Goal: Information Seeking & Learning: Find specific fact

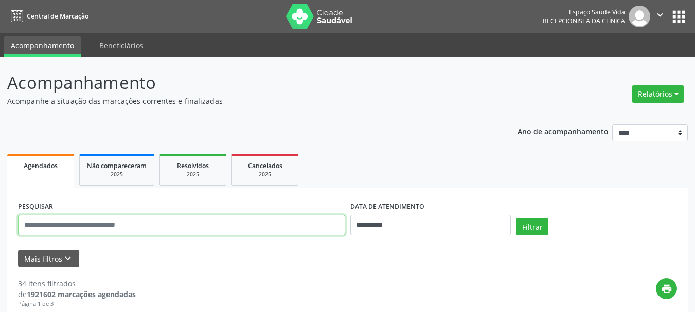
click at [68, 231] on input "text" at bounding box center [181, 225] width 327 height 21
paste input "**********"
type input "**********"
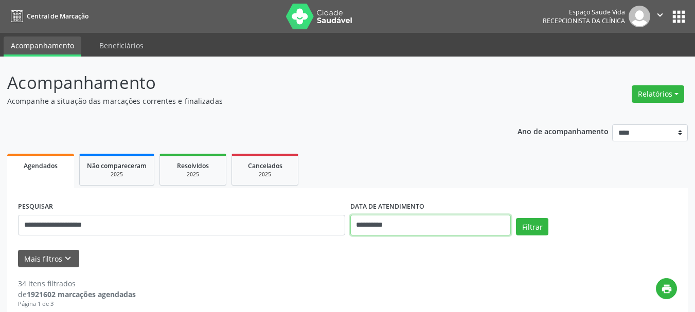
click at [407, 225] on input "**********" at bounding box center [431, 225] width 161 height 21
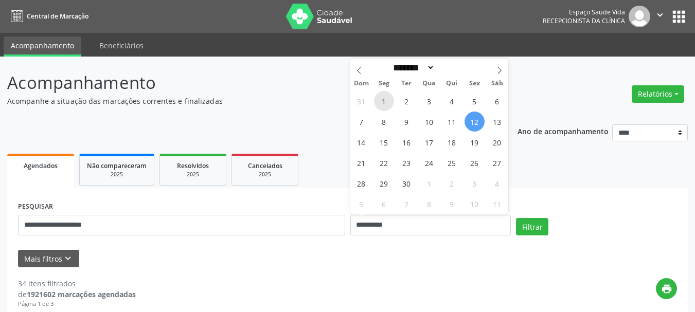
click at [388, 102] on span "1" at bounding box center [384, 101] width 20 height 20
type input "**********"
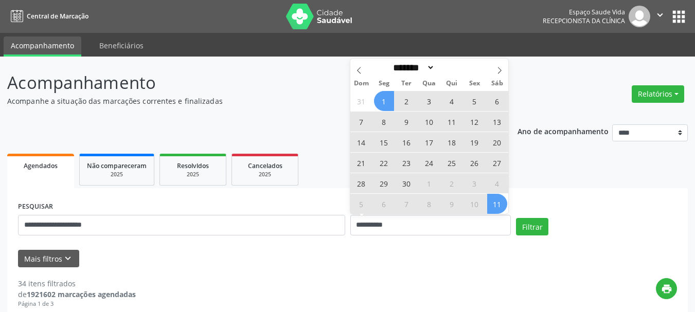
drag, startPoint x: 487, startPoint y: 202, endPoint x: 549, endPoint y: 228, distance: 67.1
click at [487, 203] on span "11" at bounding box center [497, 204] width 20 height 20
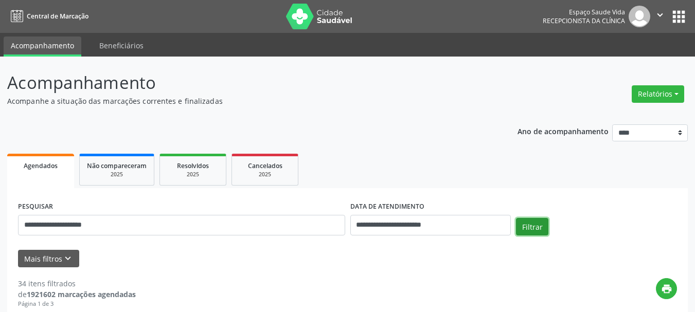
click at [545, 228] on button "Filtrar" at bounding box center [532, 227] width 32 height 18
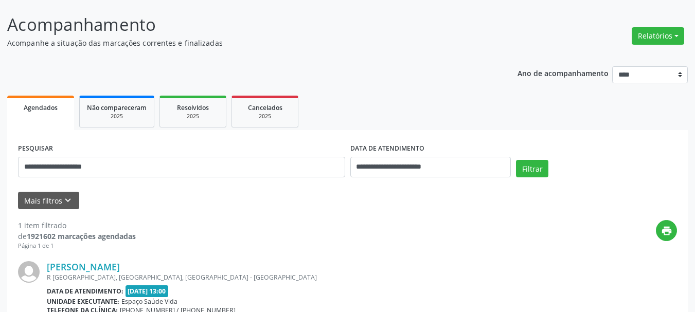
scroll to position [91, 0]
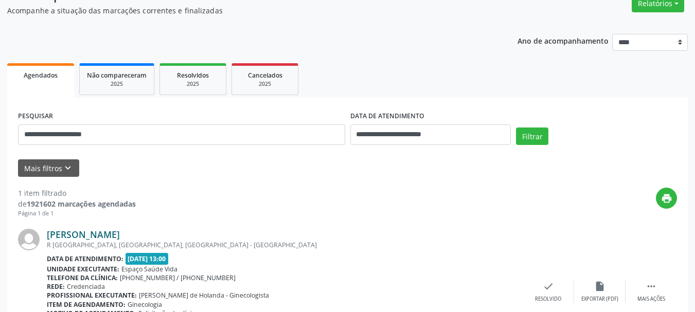
click at [91, 237] on link "[PERSON_NAME]" at bounding box center [83, 234] width 73 height 11
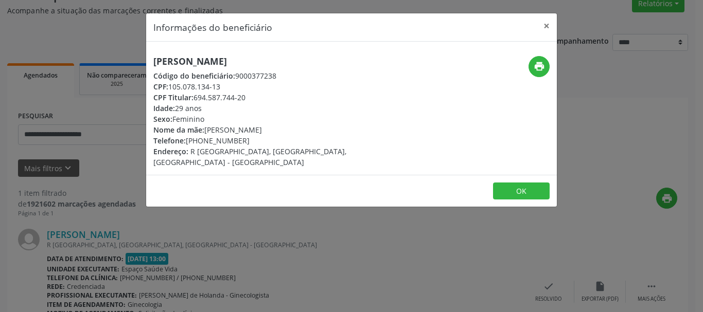
drag, startPoint x: 284, startPoint y: 59, endPoint x: 130, endPoint y: 58, distance: 153.9
click at [130, 58] on div "Informações do beneficiário × [PERSON_NAME] Código do beneficiário: 9000377238 …" at bounding box center [351, 156] width 703 height 312
copy h5 "[PERSON_NAME]"
drag, startPoint x: 233, startPoint y: 85, endPoint x: 168, endPoint y: 82, distance: 64.4
click at [168, 82] on div "CPF: 105.078.134-13" at bounding box center [282, 86] width 259 height 11
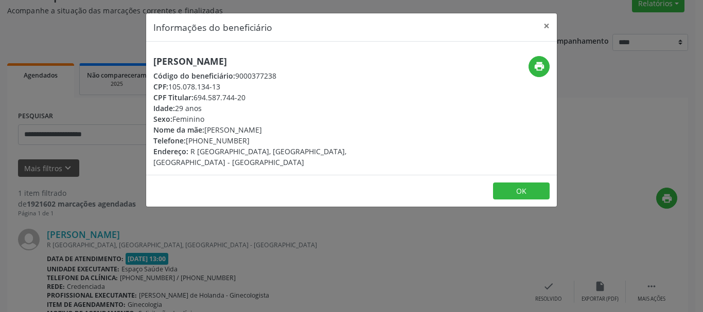
copy div "105.078.134-13"
click at [531, 65] on button "print" at bounding box center [539, 66] width 21 height 21
click at [517, 183] on button "OK" at bounding box center [521, 192] width 57 height 18
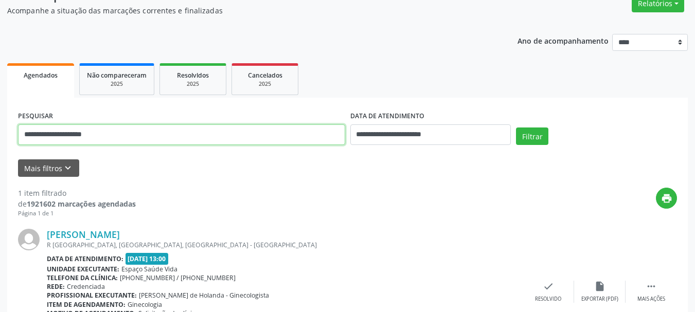
drag, startPoint x: 121, startPoint y: 139, endPoint x: 0, endPoint y: 133, distance: 121.6
click at [0, 133] on div "**********" at bounding box center [347, 175] width 695 height 418
paste input "*********"
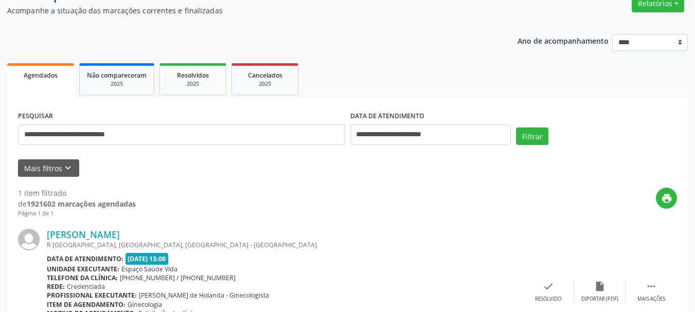
click at [516, 135] on div "Filtrar" at bounding box center [597, 140] width 166 height 25
click at [525, 137] on button "Filtrar" at bounding box center [532, 137] width 32 height 18
click at [75, 234] on link "[PERSON_NAME]" at bounding box center [83, 234] width 73 height 11
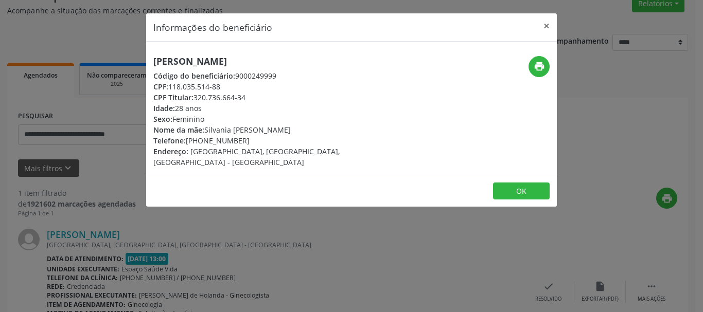
drag, startPoint x: 269, startPoint y: 65, endPoint x: 171, endPoint y: 4, distance: 115.4
click at [146, 64] on div "Informações do beneficiário × [PERSON_NAME] Código do beneficiário: 9000249999 …" at bounding box center [352, 110] width 412 height 195
copy h5 "[PERSON_NAME]"
drag, startPoint x: 240, startPoint y: 84, endPoint x: 171, endPoint y: 85, distance: 68.5
click at [171, 85] on div "CPF: 118.035.514-88" at bounding box center [282, 86] width 259 height 11
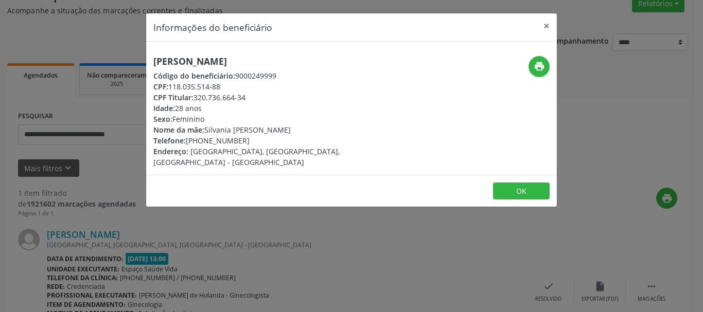
copy div "118.035.514-88"
drag, startPoint x: 245, startPoint y: 142, endPoint x: 188, endPoint y: 141, distance: 56.6
click at [188, 141] on div "Telefone: [PHONE_NUMBER]" at bounding box center [282, 140] width 259 height 11
copy div "[PHONE_NUMBER]"
click at [536, 66] on icon "print" at bounding box center [539, 66] width 11 height 11
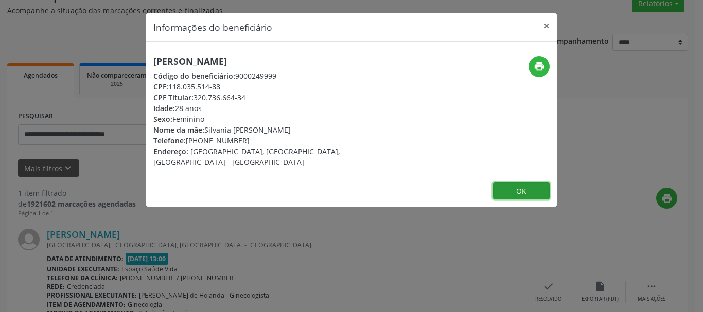
click at [506, 183] on button "OK" at bounding box center [521, 192] width 57 height 18
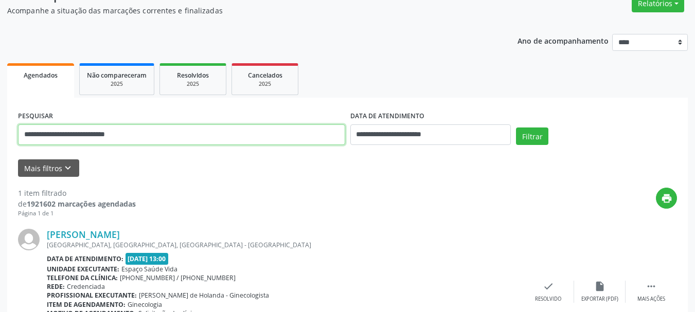
drag, startPoint x: 72, startPoint y: 143, endPoint x: 2, endPoint y: 134, distance: 70.1
click at [2, 134] on div "**********" at bounding box center [347, 175] width 695 height 418
paste input "text"
type input "**********"
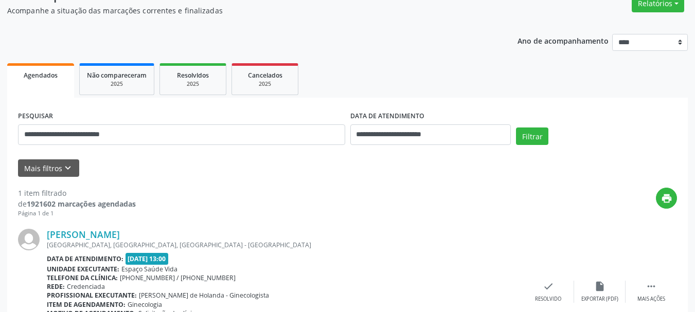
click at [175, 166] on div "Mais filtros keyboard_arrow_down" at bounding box center [347, 169] width 665 height 18
click at [522, 136] on button "Filtrar" at bounding box center [532, 137] width 32 height 18
click at [103, 238] on link "Silvania [PERSON_NAME]" at bounding box center [101, 234] width 109 height 11
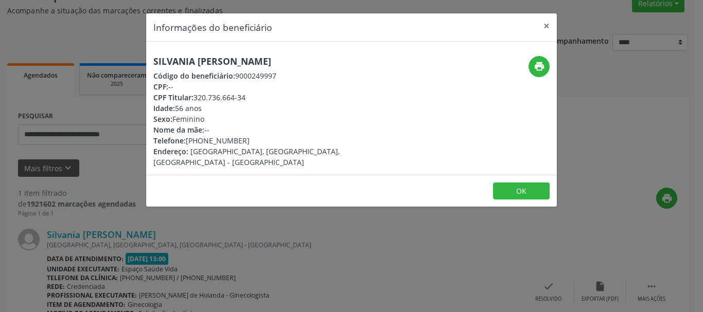
drag, startPoint x: 319, startPoint y: 61, endPoint x: 130, endPoint y: 62, distance: 188.9
click at [130, 62] on div "Informações do beneficiário × Silvania [PERSON_NAME] Código do beneficiário: 90…" at bounding box center [351, 156] width 703 height 312
copy h5 "Silvania [PERSON_NAME]"
click at [539, 67] on icon "print" at bounding box center [539, 66] width 11 height 11
click at [227, 97] on div "CPF Titular: 320.736.664-34" at bounding box center [282, 97] width 259 height 11
